Goal: Information Seeking & Learning: Check status

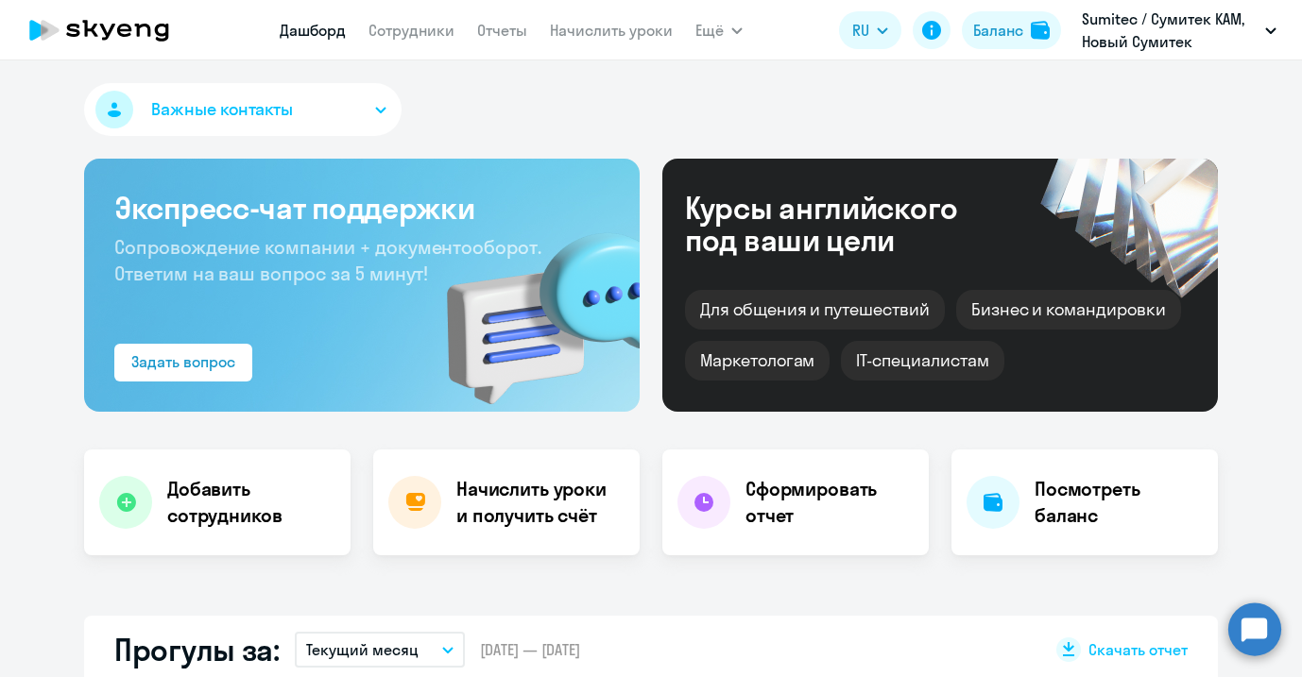
select select "30"
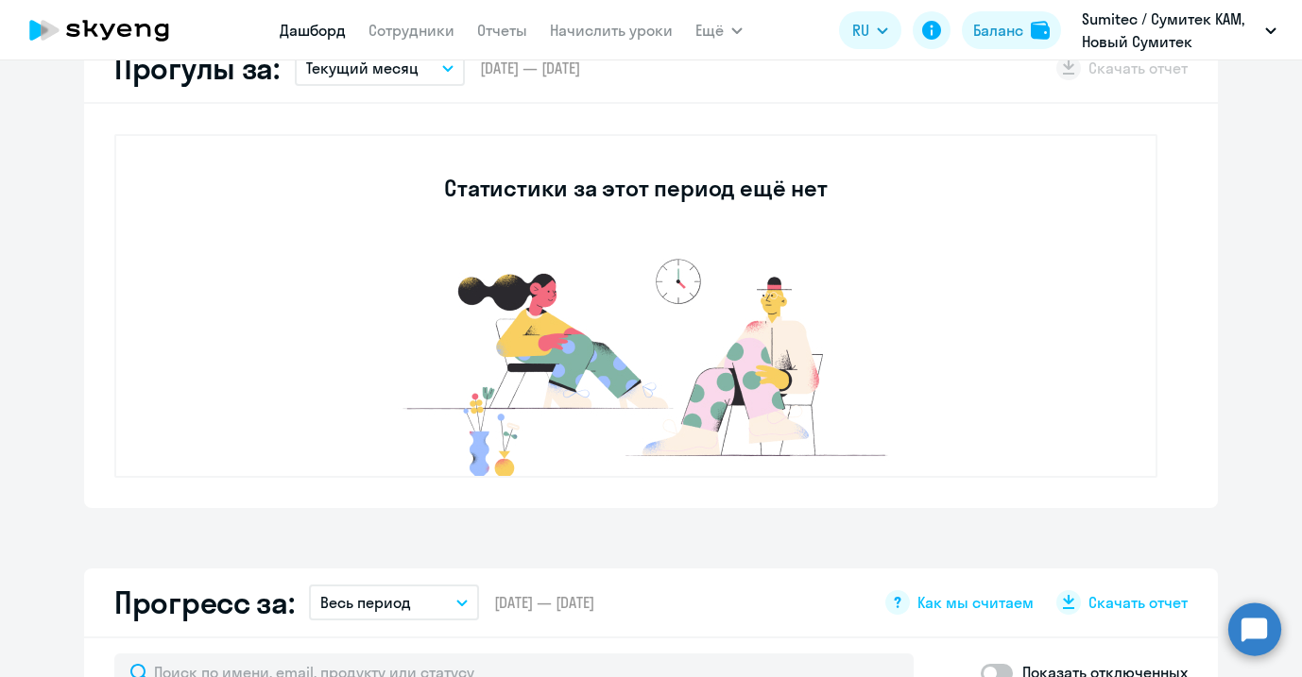
scroll to position [192, 0]
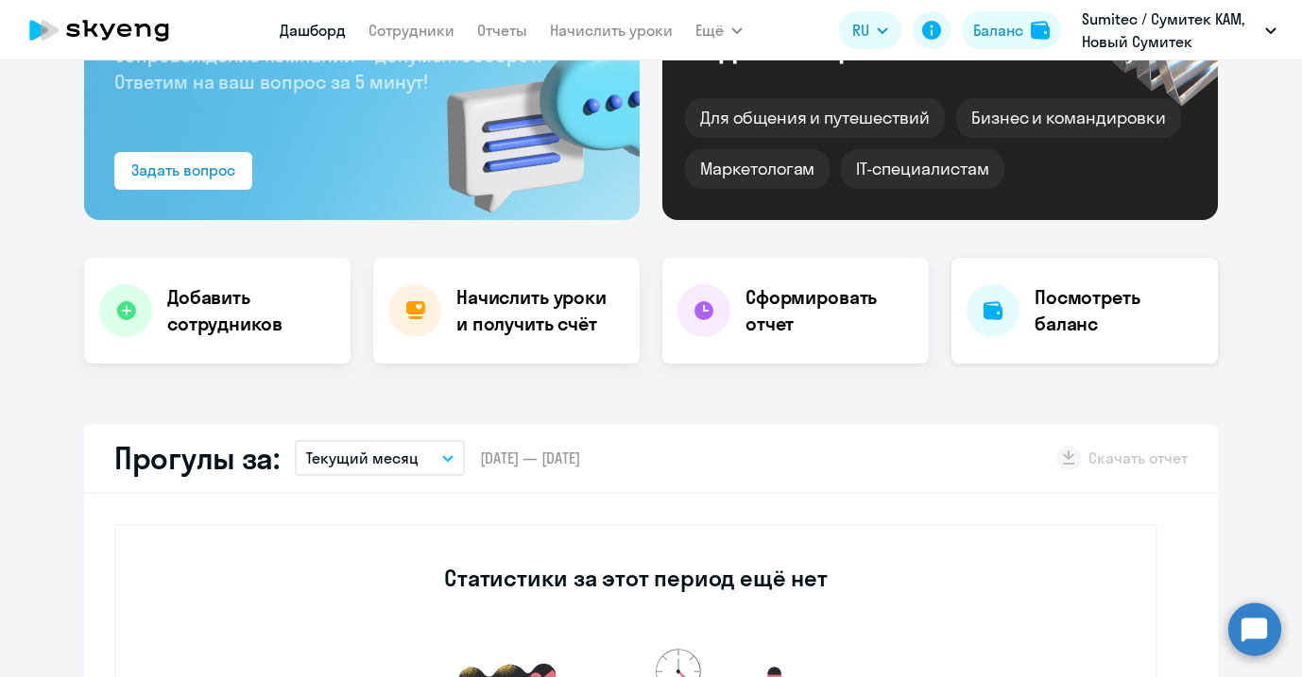
click at [1047, 283] on div "Посмотреть баланс" at bounding box center [1084, 311] width 266 height 106
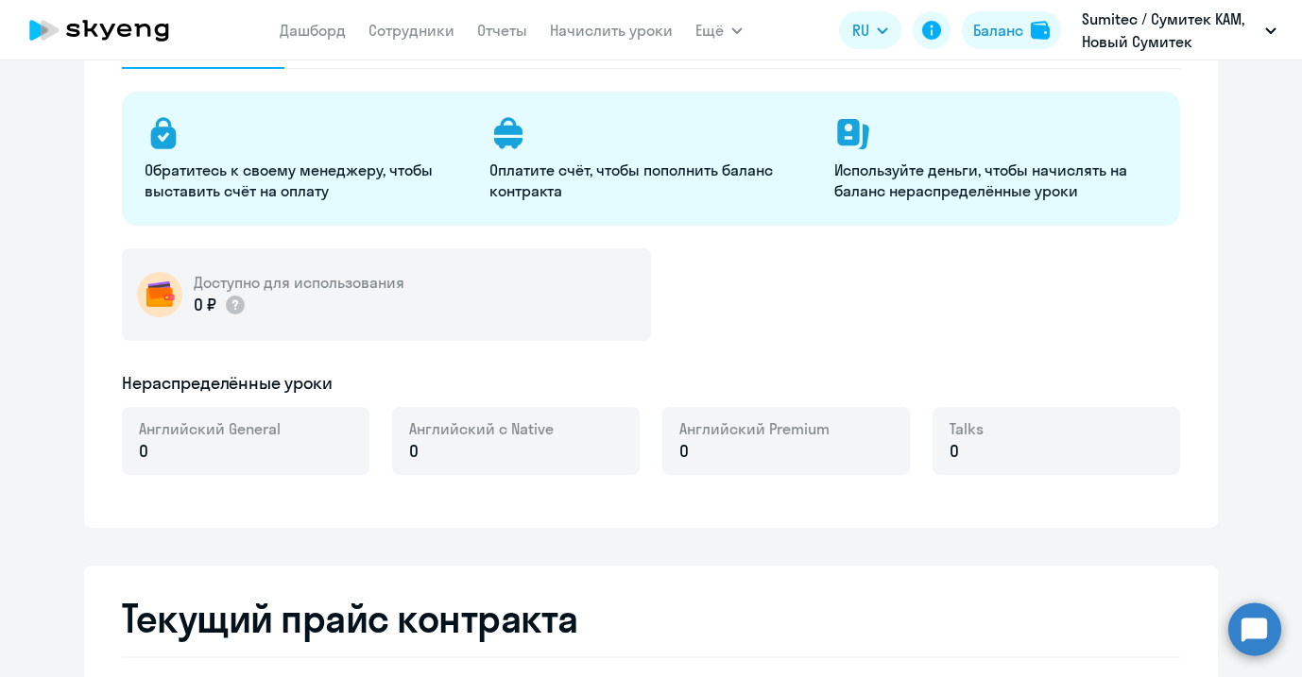
select select "english_adult_not_native_speaker"
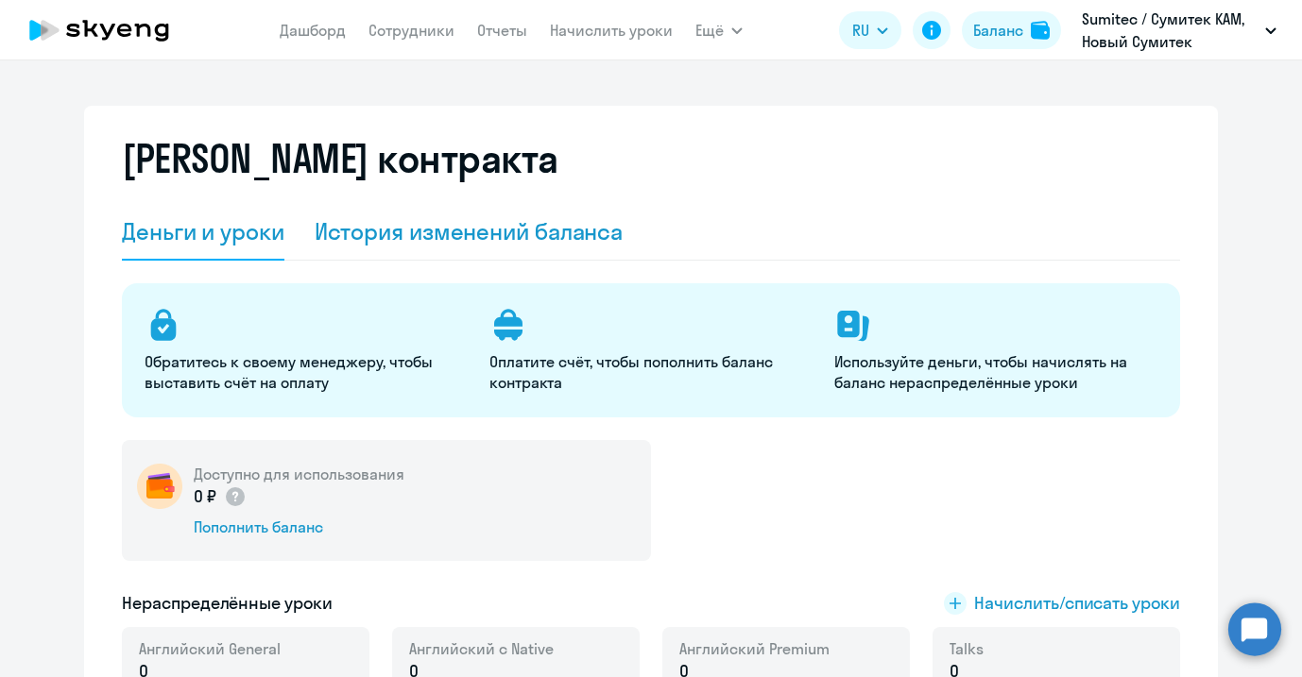
click at [434, 247] on div "История изменений баланса" at bounding box center [469, 232] width 309 height 57
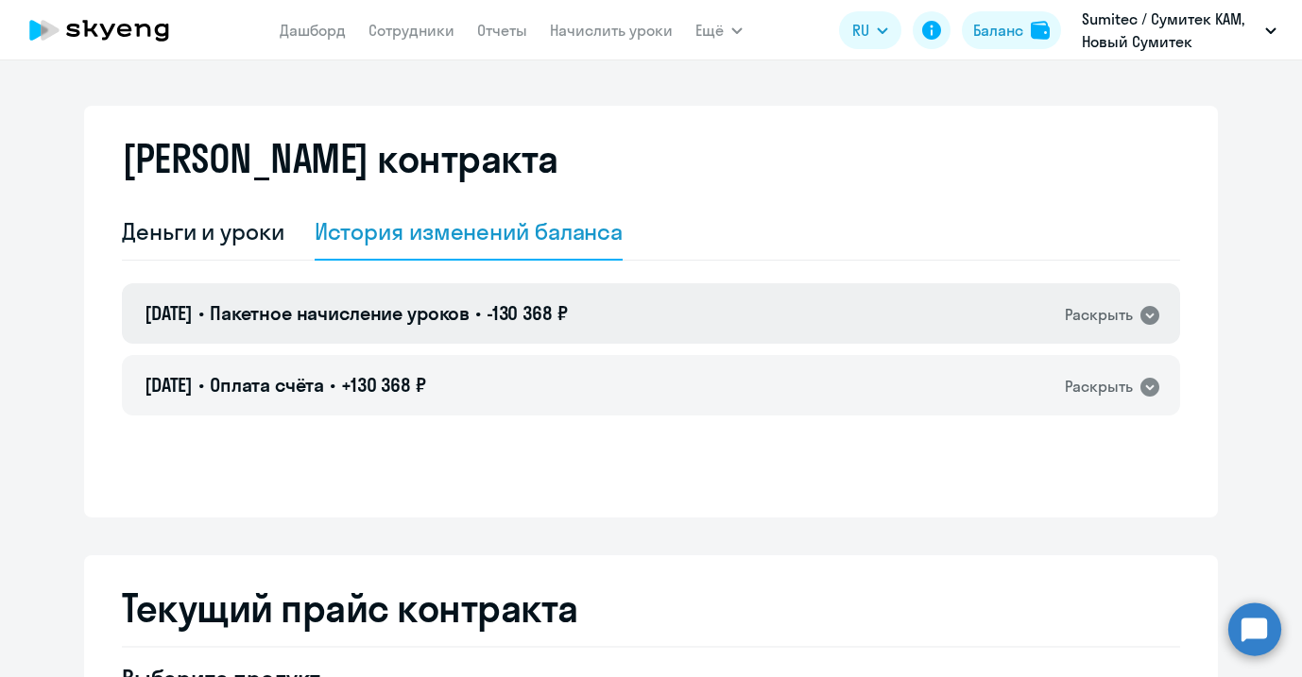
click at [650, 315] on div "09.10.2025 • Пакетное начисление уроков • -130 368 ₽ Раскрыть" at bounding box center [651, 313] width 1058 height 60
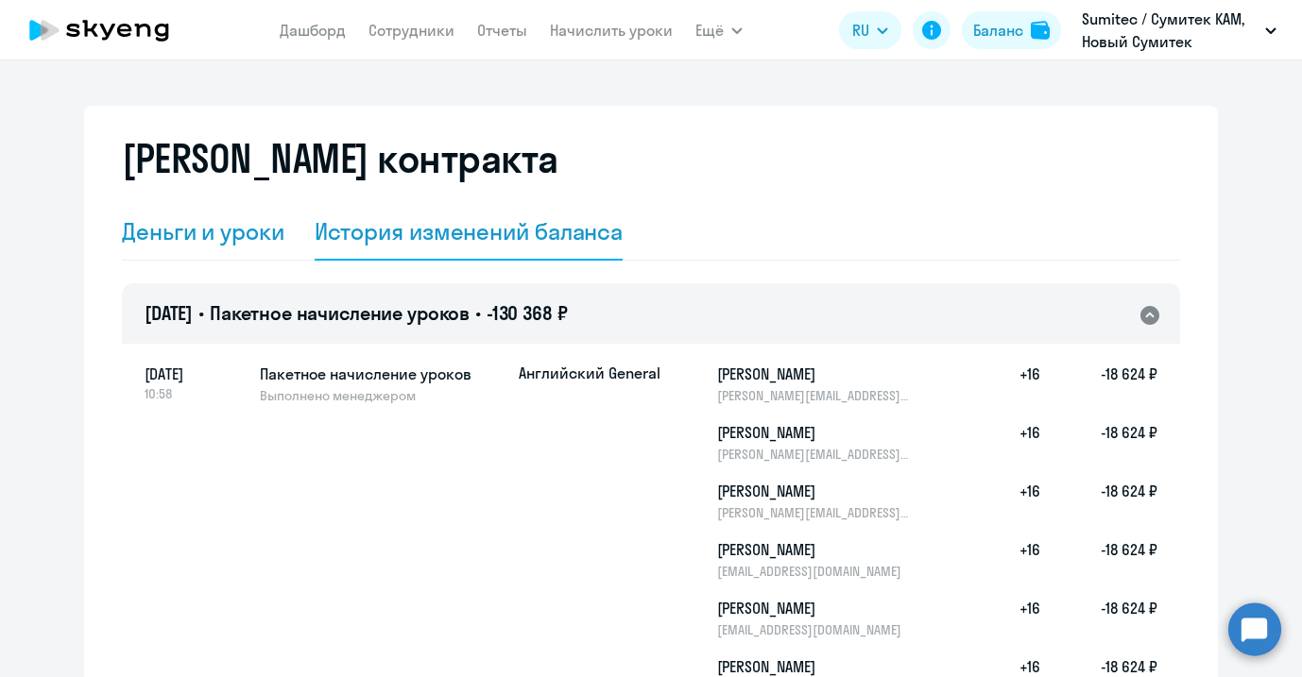
click at [239, 230] on div "Деньги и уроки" at bounding box center [203, 231] width 162 height 30
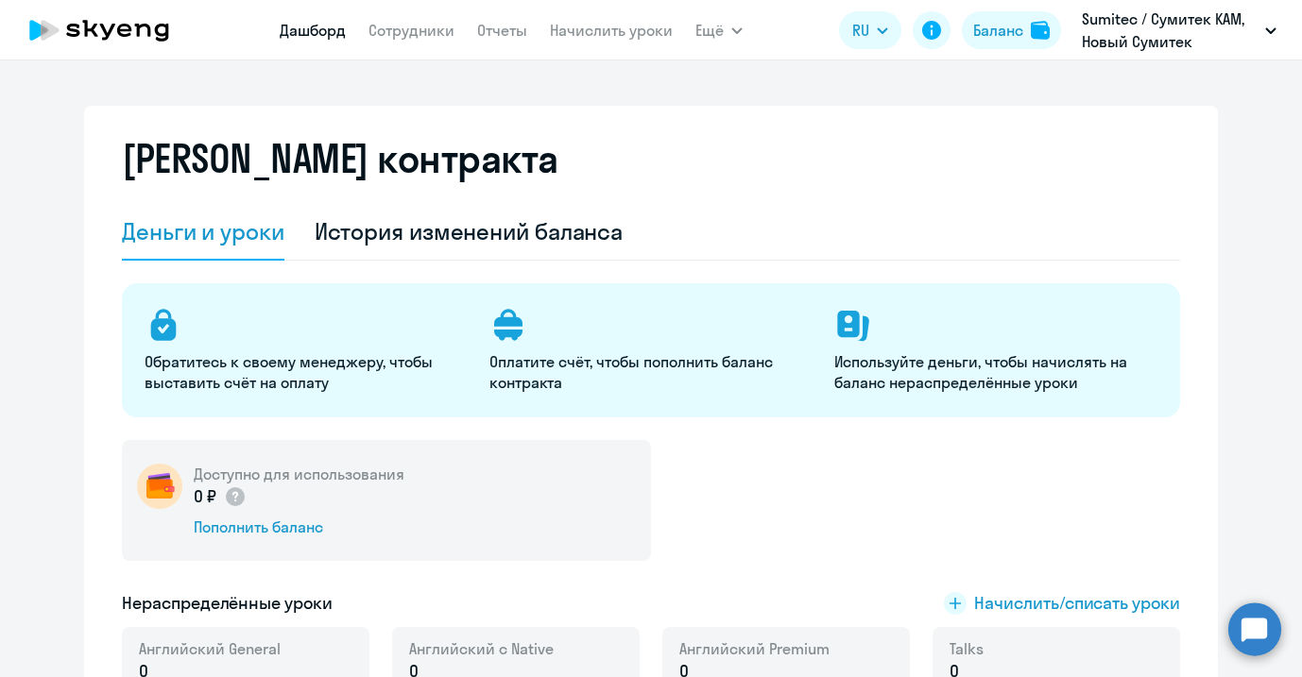
click at [311, 27] on link "Дашборд" at bounding box center [313, 30] width 66 height 19
select select "30"
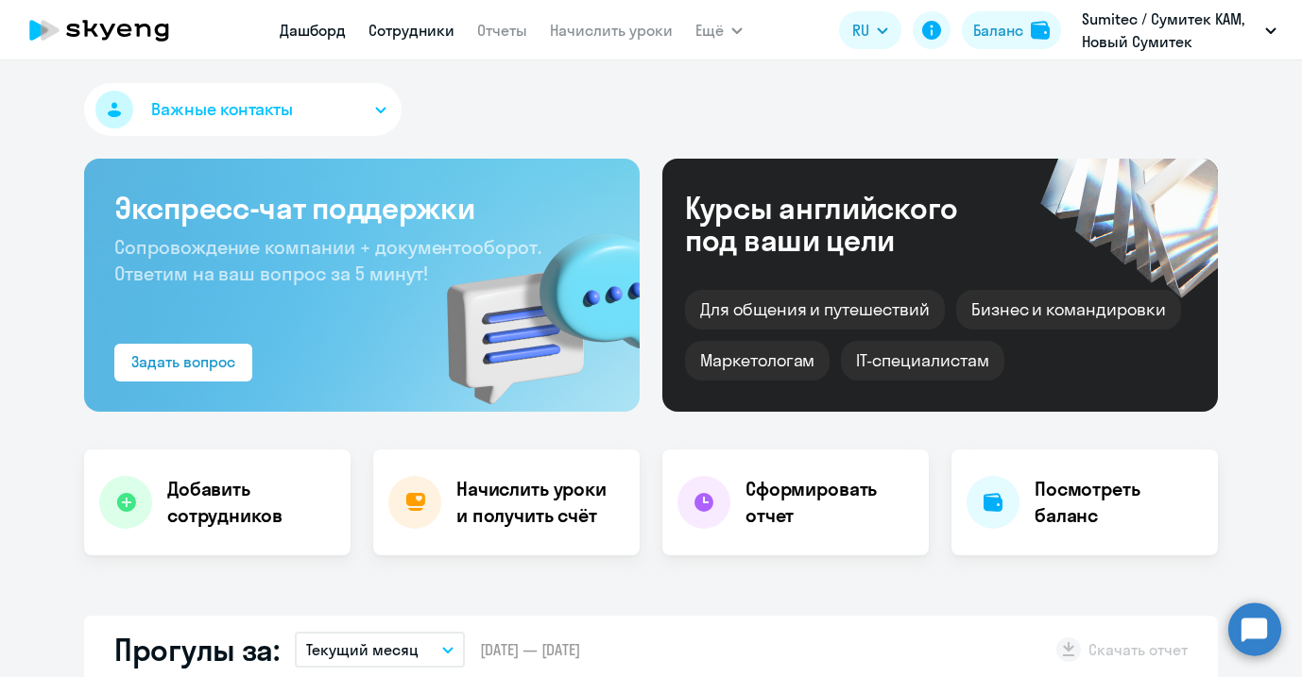
click at [387, 35] on link "Сотрудники" at bounding box center [411, 30] width 86 height 19
select select "30"
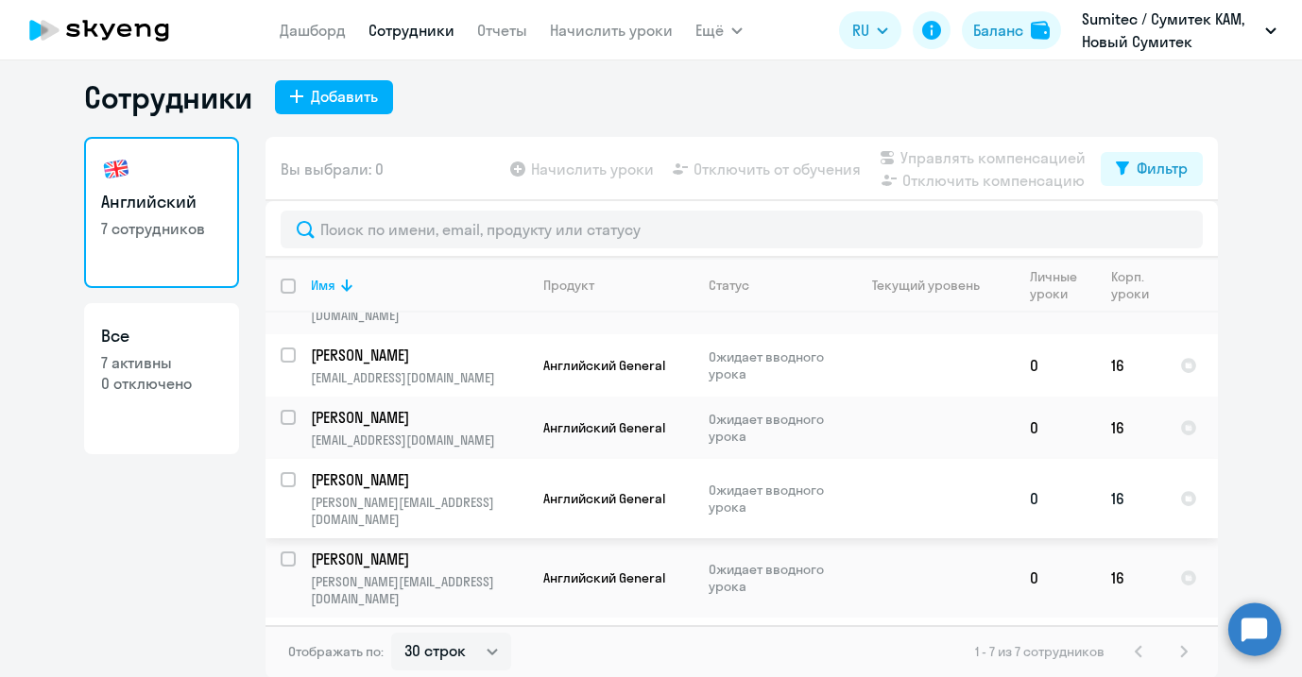
scroll to position [11, 0]
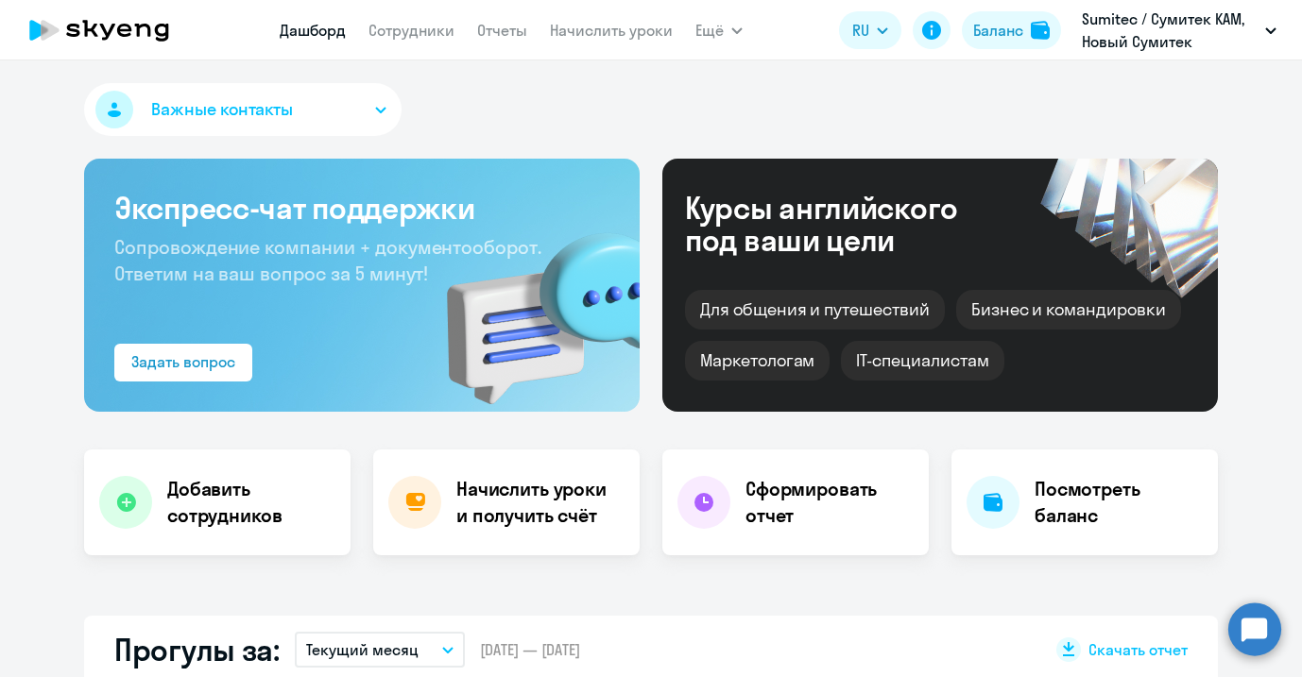
select select "30"
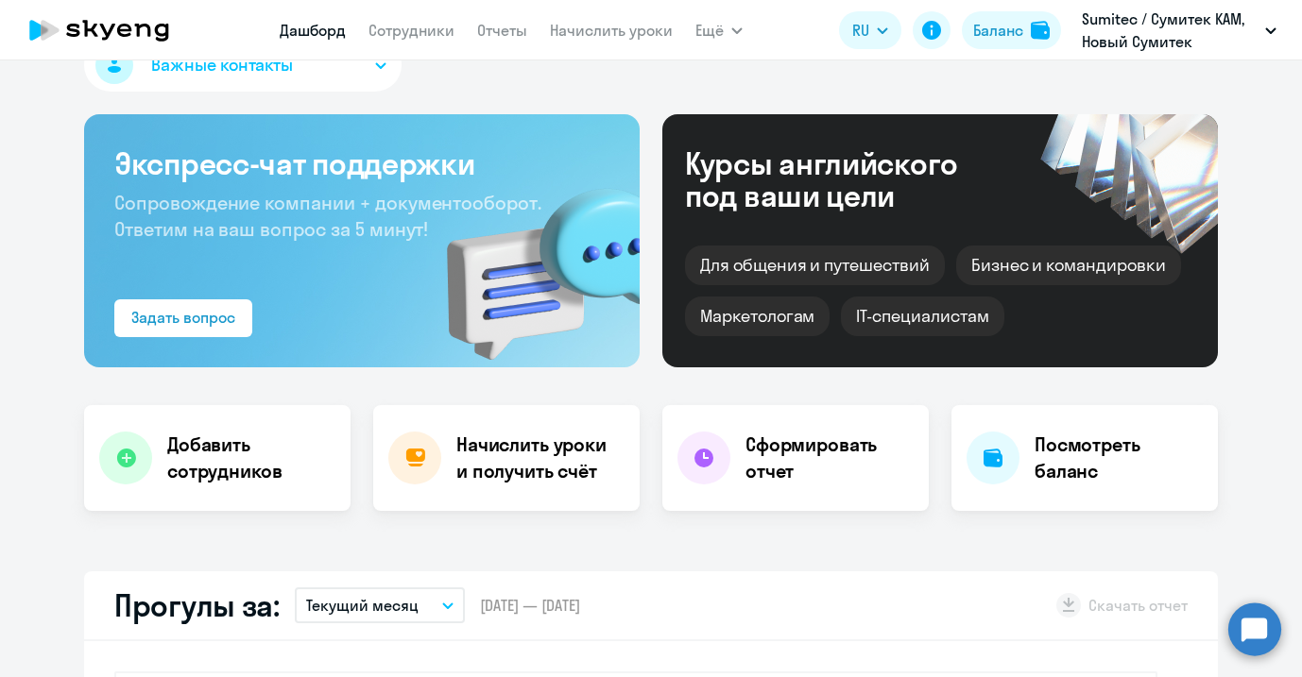
scroll to position [45, 0]
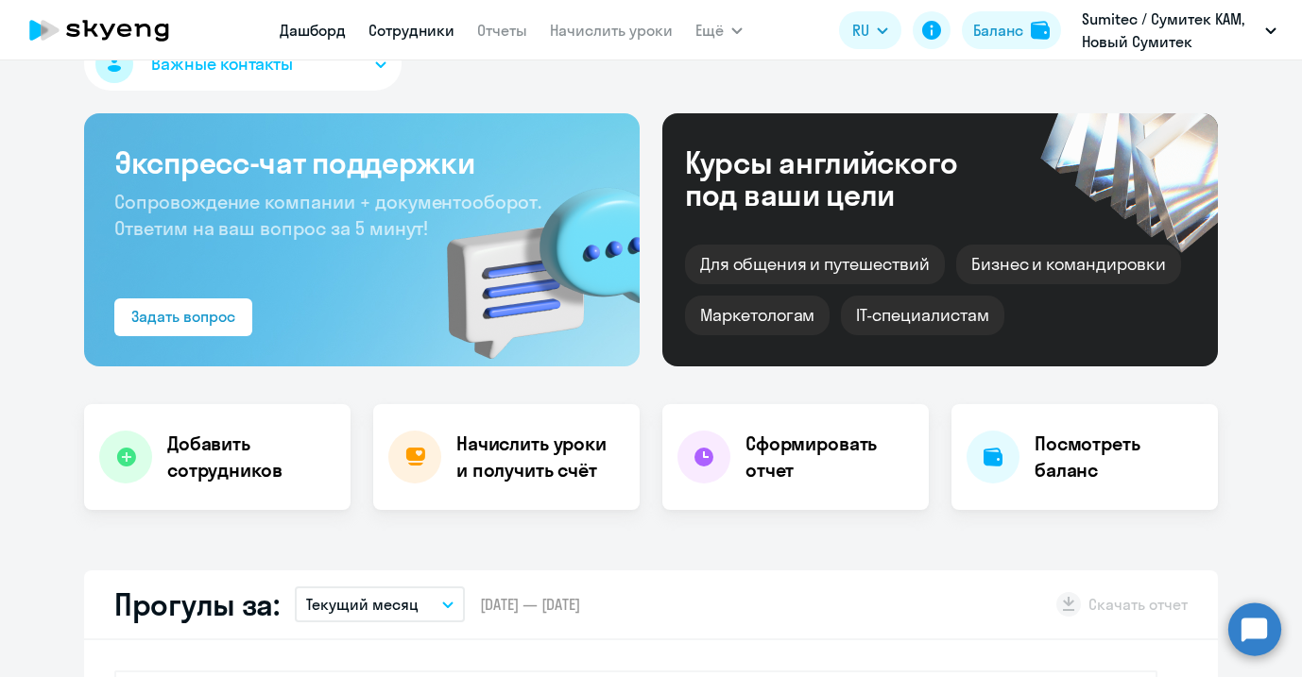
click at [435, 37] on link "Сотрудники" at bounding box center [411, 30] width 86 height 19
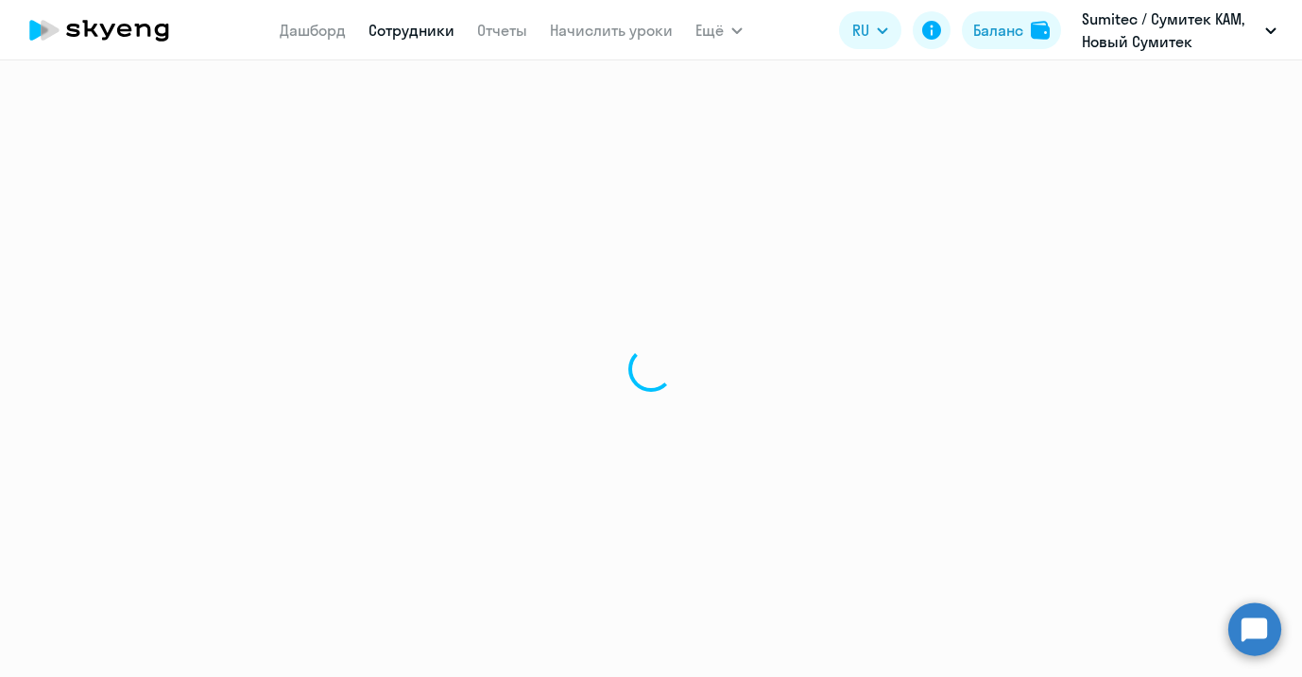
select select "30"
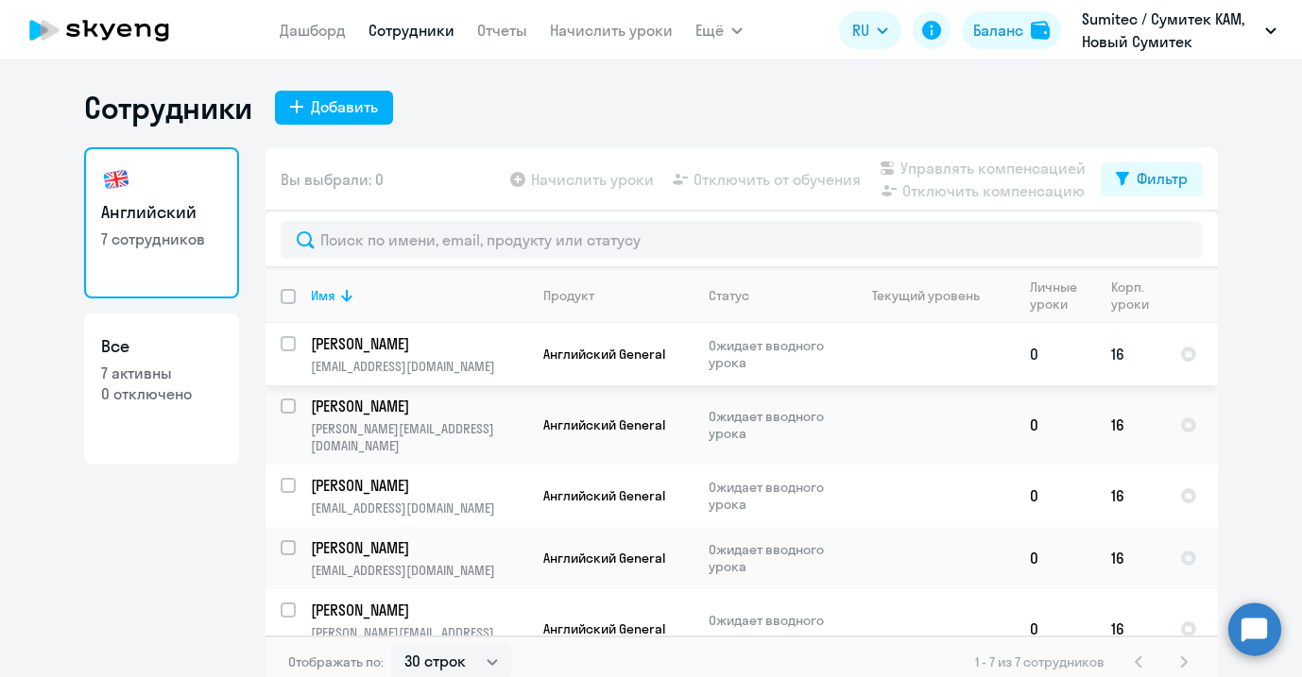
click at [439, 356] on td "[PERSON_NAME] [EMAIL_ADDRESS][DOMAIN_NAME]" at bounding box center [412, 354] width 232 height 62
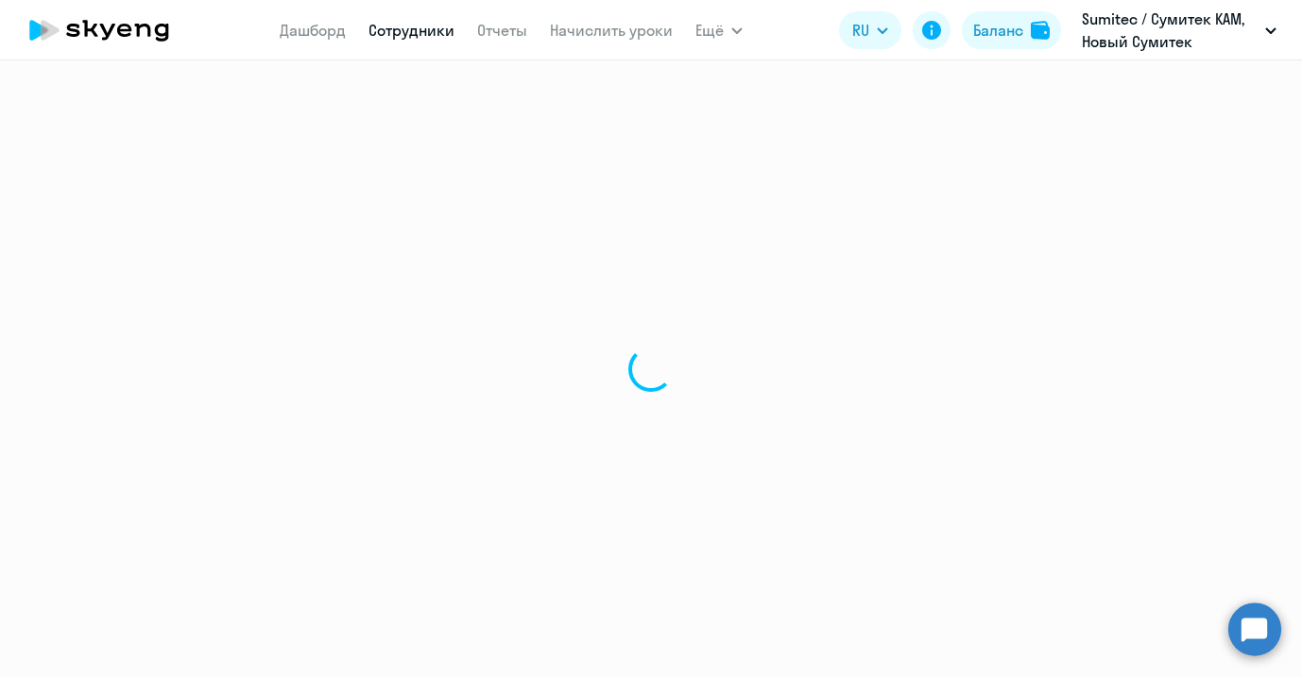
select select "english"
